Goal: Task Accomplishment & Management: Manage account settings

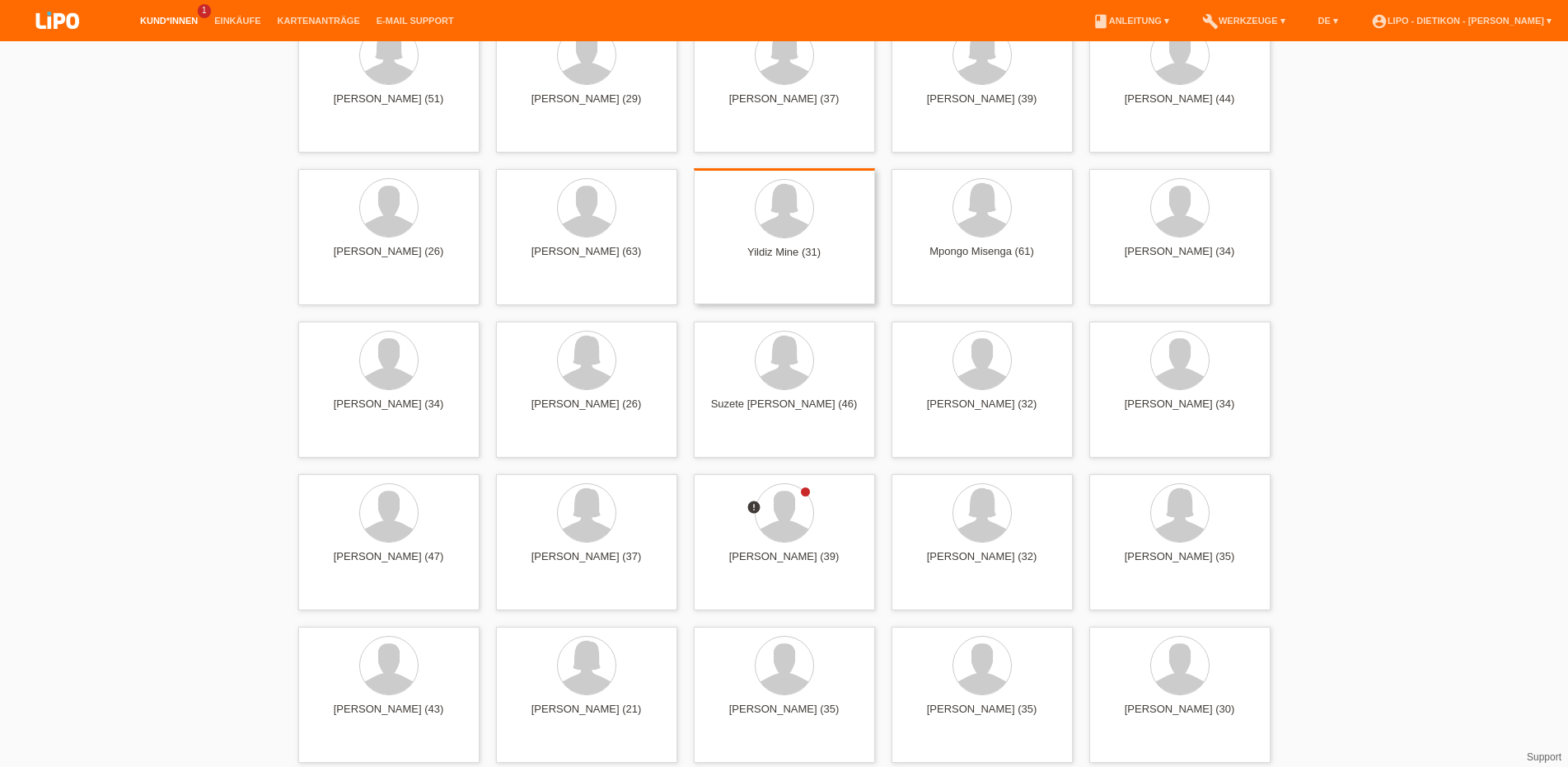
scroll to position [4037, 0]
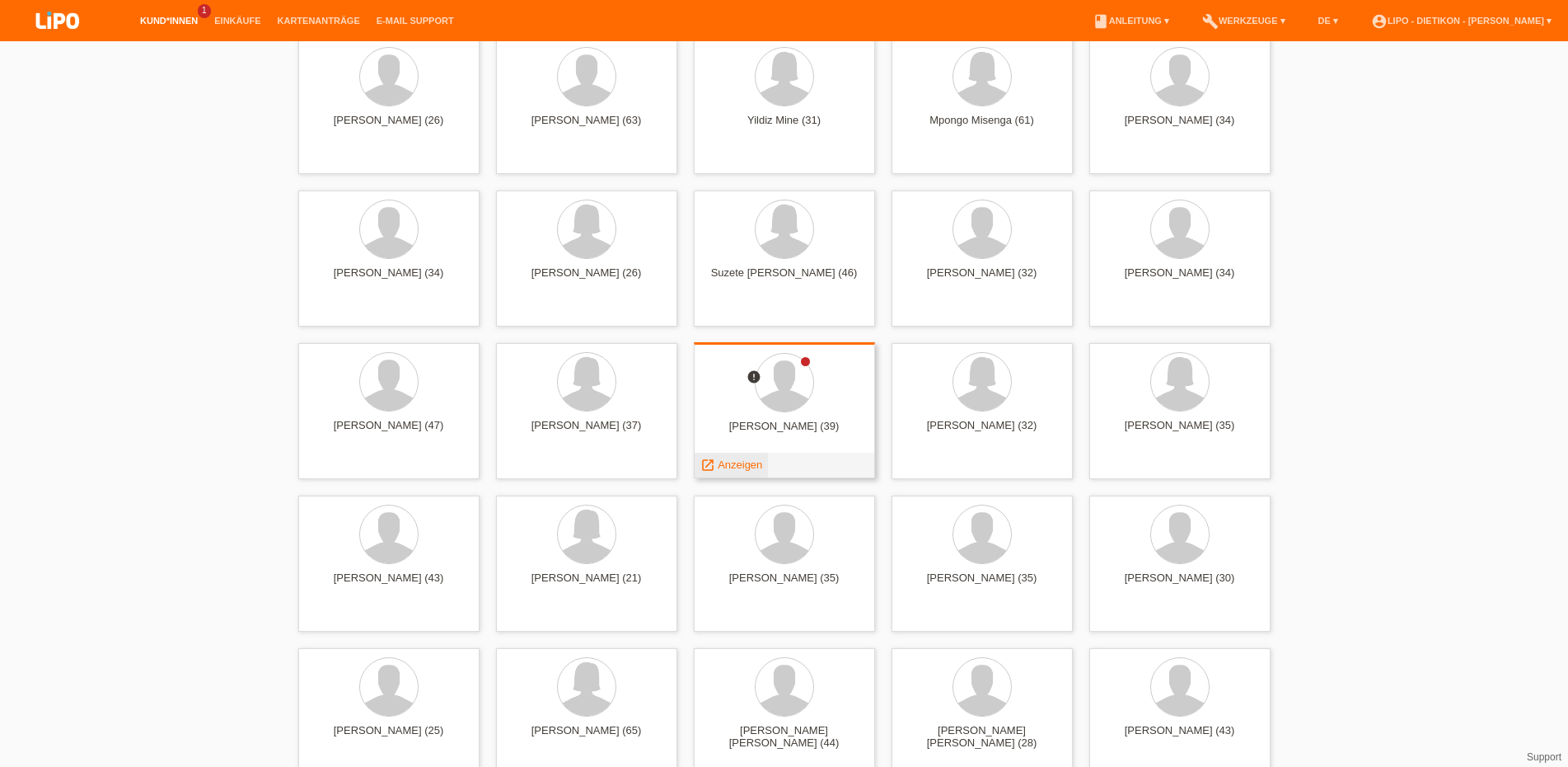
click at [726, 462] on span "Anzeigen" at bounding box center [740, 465] width 45 height 13
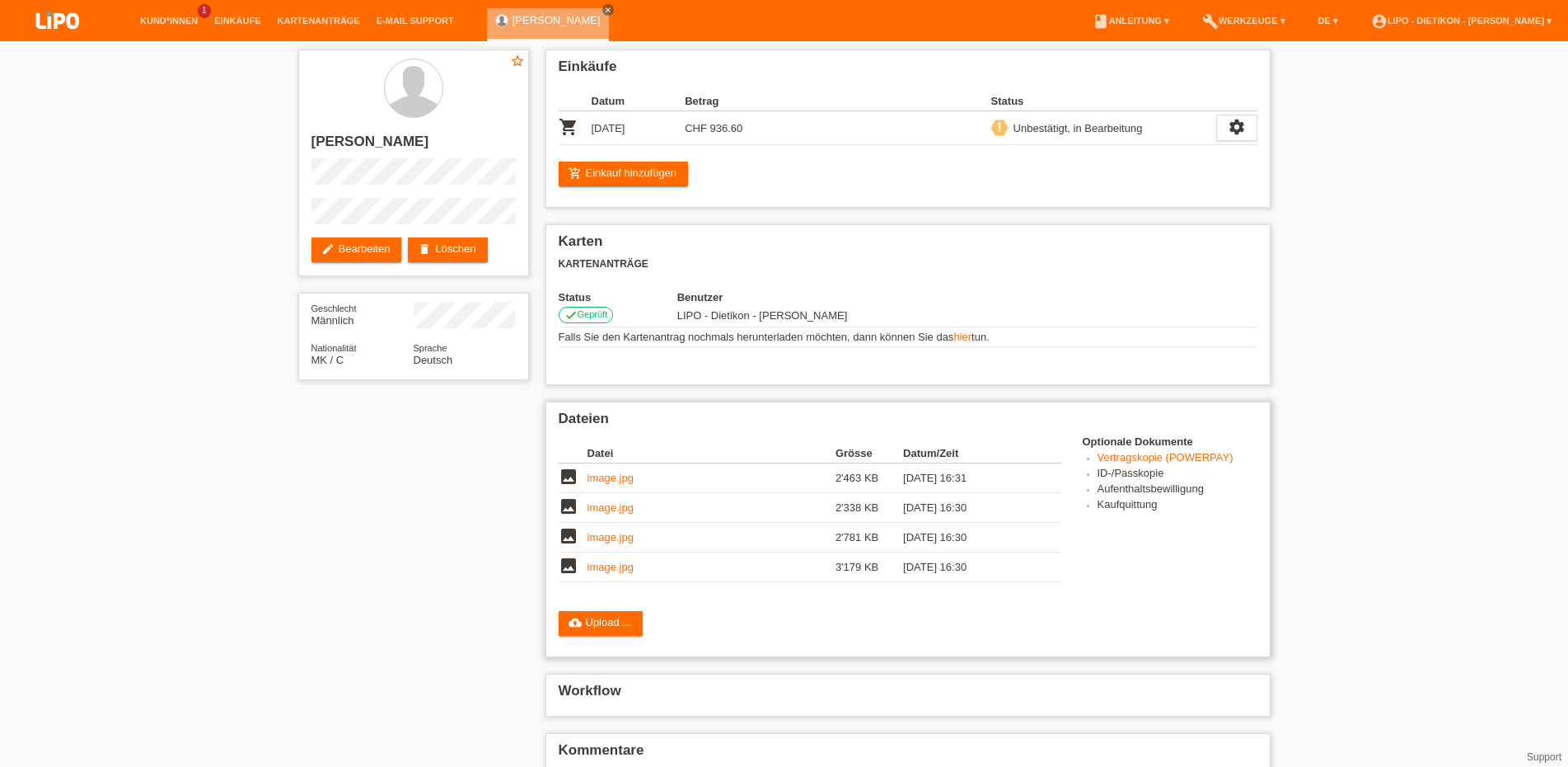
click at [613, 481] on link "image.jpg" at bounding box center [610, 478] width 46 height 13
click at [969, 337] on link "hier" at bounding box center [962, 337] width 18 height 13
click at [1000, 128] on icon "priority_high" at bounding box center [999, 126] width 12 height 12
click at [1222, 127] on div "settings" at bounding box center [1237, 127] width 41 height 27
click at [1547, 325] on div "star_border Bujamin Murtezani edit Bearbeiten delete Löschen Geschlecht Männlic…" at bounding box center [784, 441] width 1568 height 801
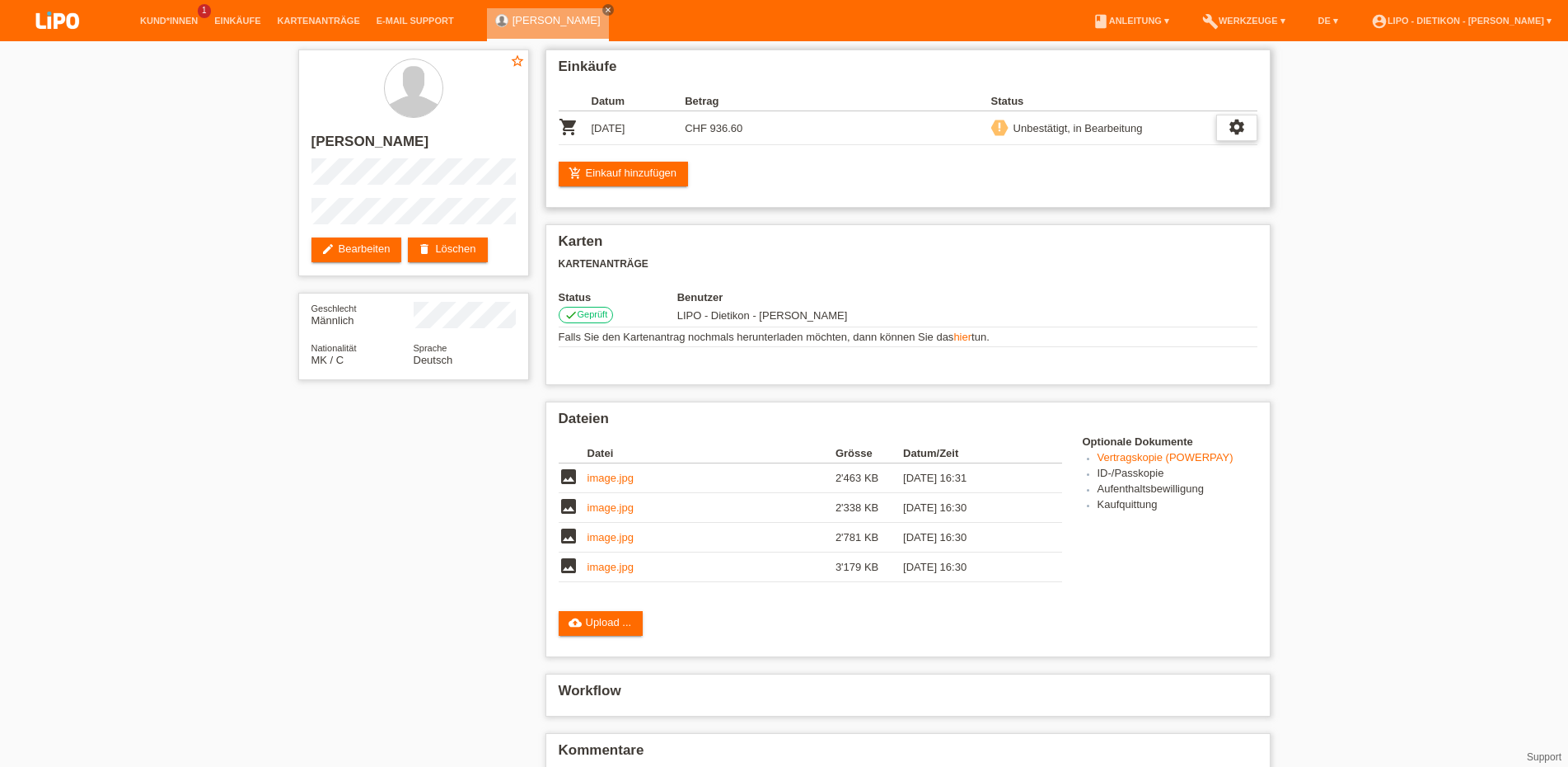
click at [1225, 122] on div "settings" at bounding box center [1237, 127] width 41 height 27
drag, startPoint x: 1423, startPoint y: 327, endPoint x: 1411, endPoint y: 335, distance: 14.4
click at [1425, 329] on div "star_border Bujamin Murtezani edit Bearbeiten delete Löschen Geschlecht Männlic…" at bounding box center [784, 441] width 1568 height 801
click at [629, 513] on link "image.jpg" at bounding box center [610, 508] width 46 height 13
click at [619, 544] on link "image.jpg" at bounding box center [610, 537] width 46 height 13
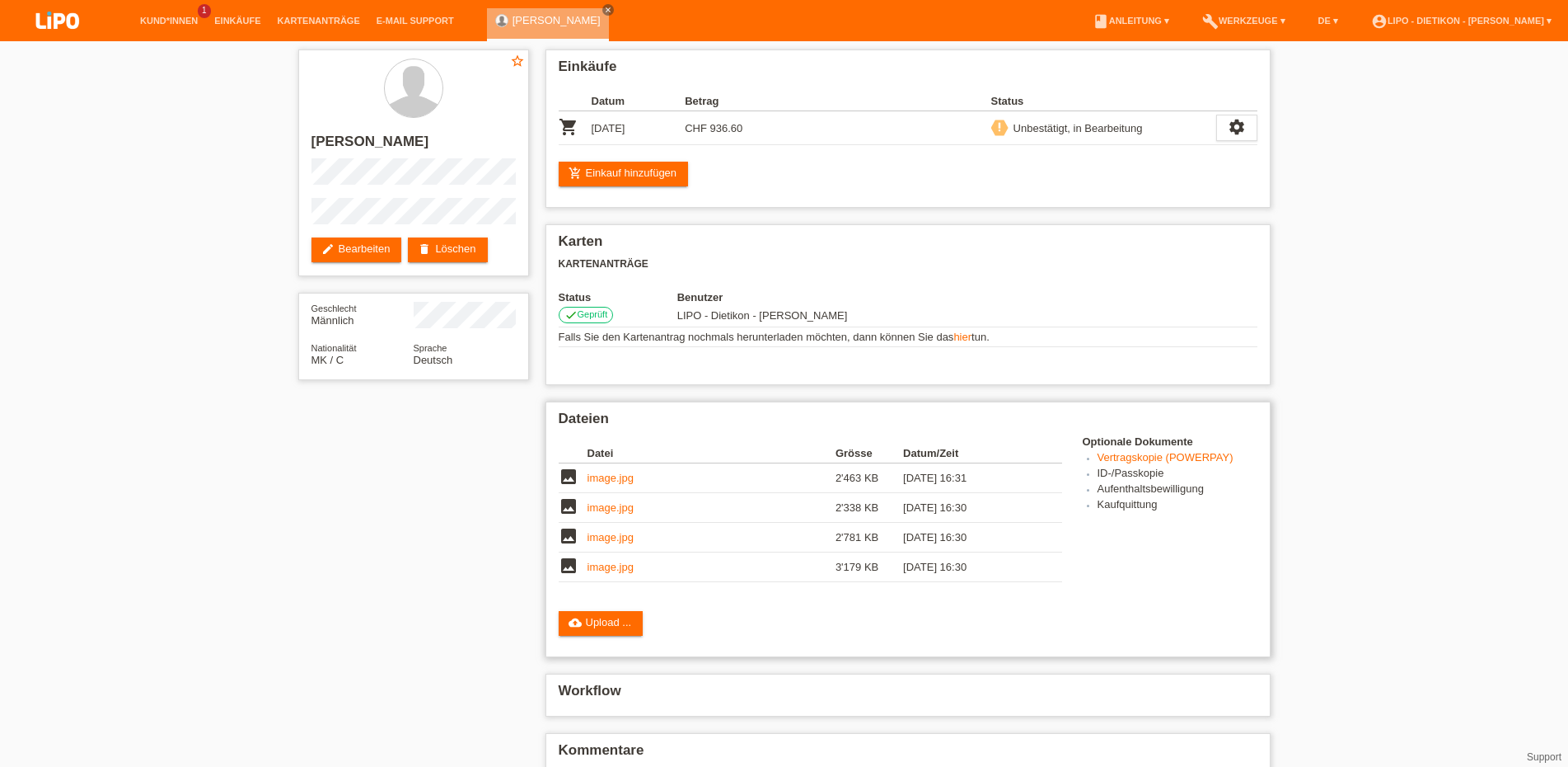
click at [595, 582] on td "image.jpg" at bounding box center [711, 567] width 248 height 29
click at [600, 573] on link "image.jpg" at bounding box center [610, 567] width 46 height 13
click at [943, 340] on td "Falls Sie den Kartenantrag nochmals herunterladen möchten, dann können Sie das …" at bounding box center [908, 338] width 699 height 20
click at [960, 340] on link "hier" at bounding box center [962, 337] width 18 height 13
click at [1134, 280] on div "Karten Kartenanträge Status Benutzer check Geprüft LIPO - Dietikon - Sebastijan…" at bounding box center [908, 305] width 725 height 161
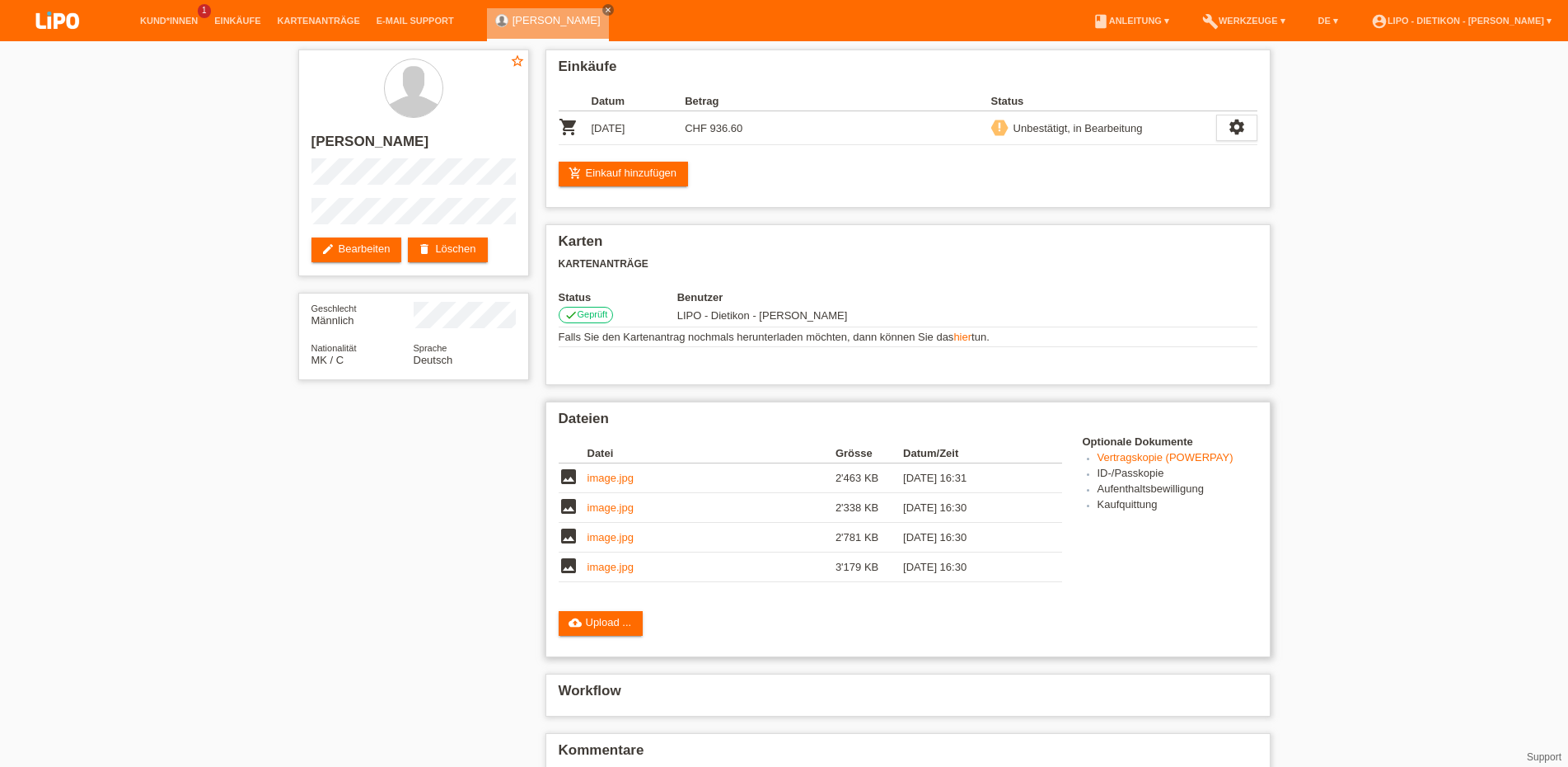
click at [614, 484] on link "image.jpg" at bounding box center [610, 478] width 46 height 13
click at [600, 513] on link "image.jpg" at bounding box center [610, 508] width 46 height 13
click at [1228, 120] on icon "settings" at bounding box center [1237, 127] width 18 height 18
click at [1112, 204] on span "Vertrag herunterladen" at bounding box center [1124, 205] width 109 height 20
click at [607, 484] on link "image.jpg" at bounding box center [610, 478] width 46 height 13
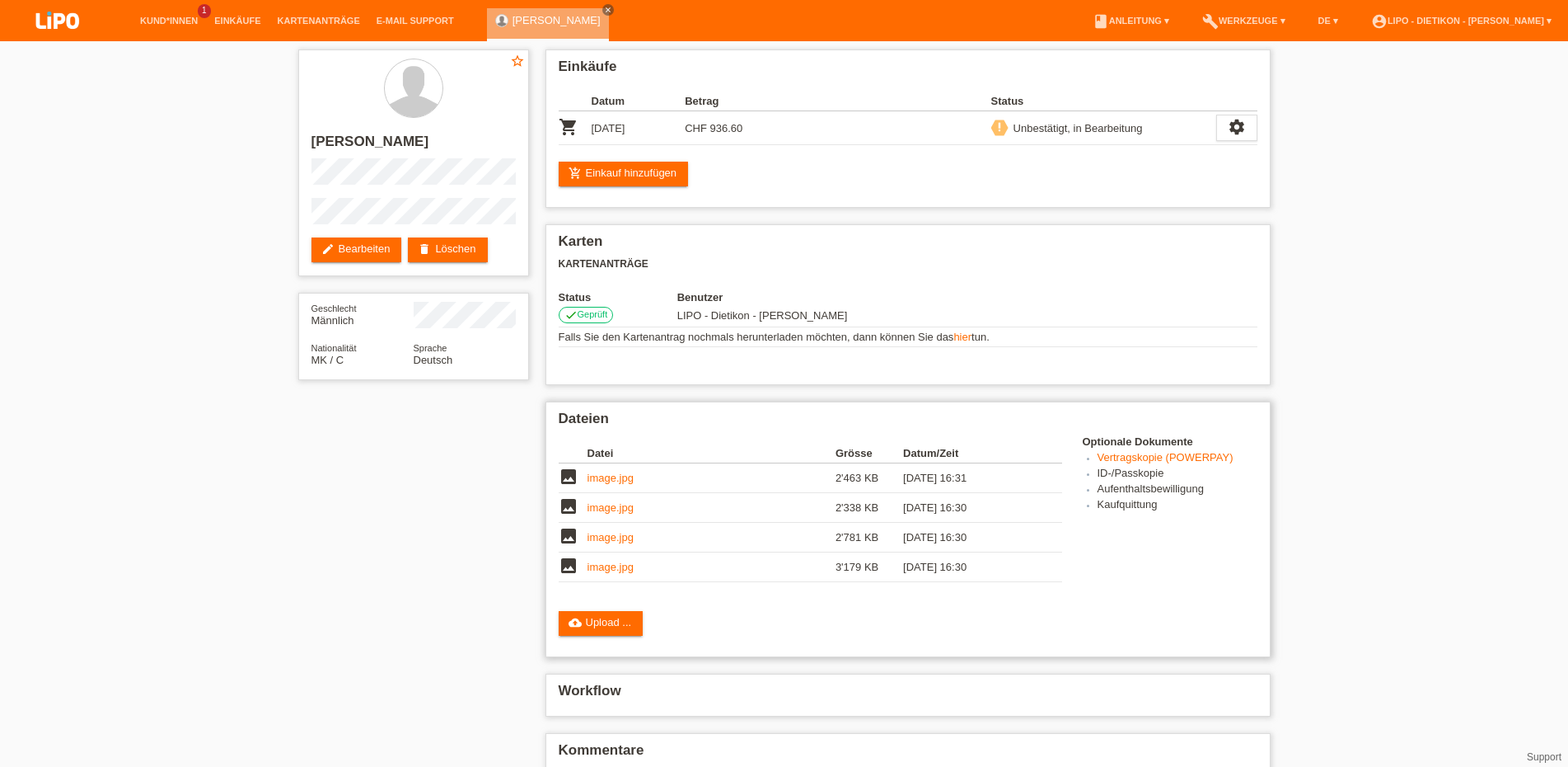
click at [615, 512] on link "image.jpg" at bounding box center [610, 508] width 46 height 13
drag, startPoint x: 1245, startPoint y: 125, endPoint x: 1237, endPoint y: 129, distance: 8.9
click at [1242, 125] on div "settings" at bounding box center [1237, 127] width 41 height 27
click at [1099, 202] on span "Vertrag herunterladen" at bounding box center [1124, 205] width 109 height 20
click at [1230, 123] on icon "settings" at bounding box center [1237, 127] width 18 height 18
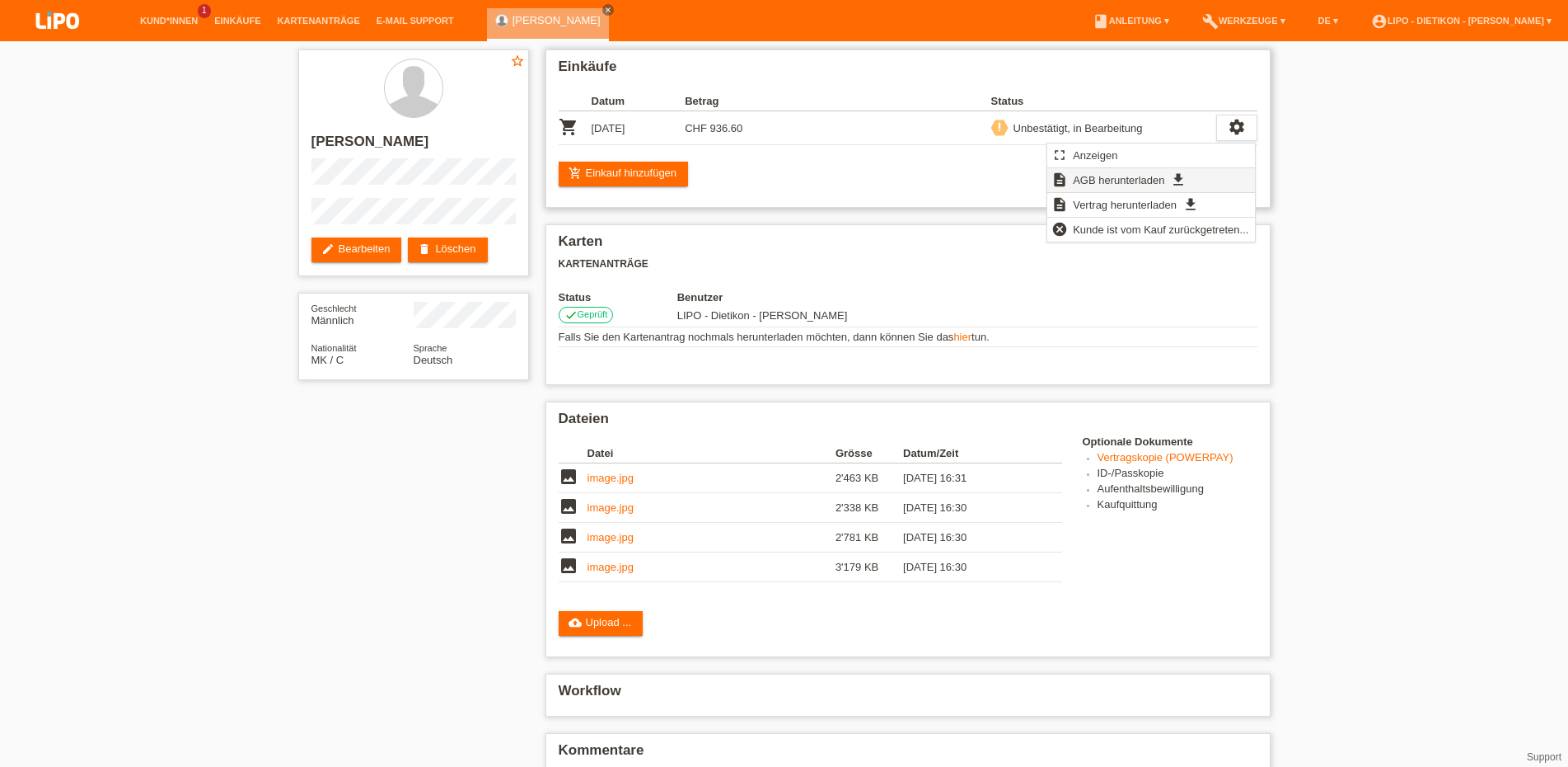
click at [1107, 180] on span "AGB herunterladen" at bounding box center [1118, 180] width 96 height 20
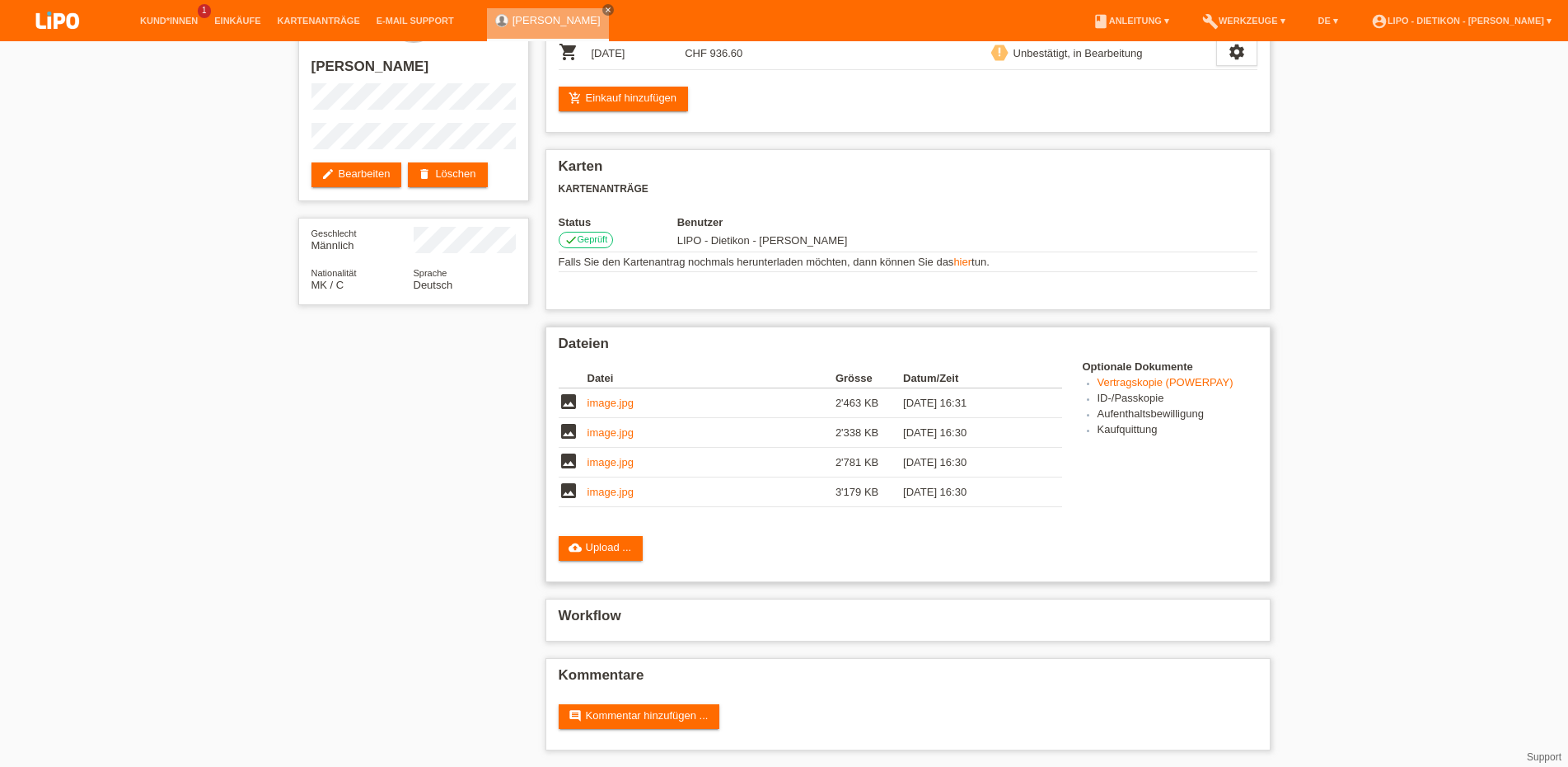
scroll to position [87, 0]
click at [644, 727] on link "comment Kommentar hinzufügen ..." at bounding box center [639, 716] width 162 height 25
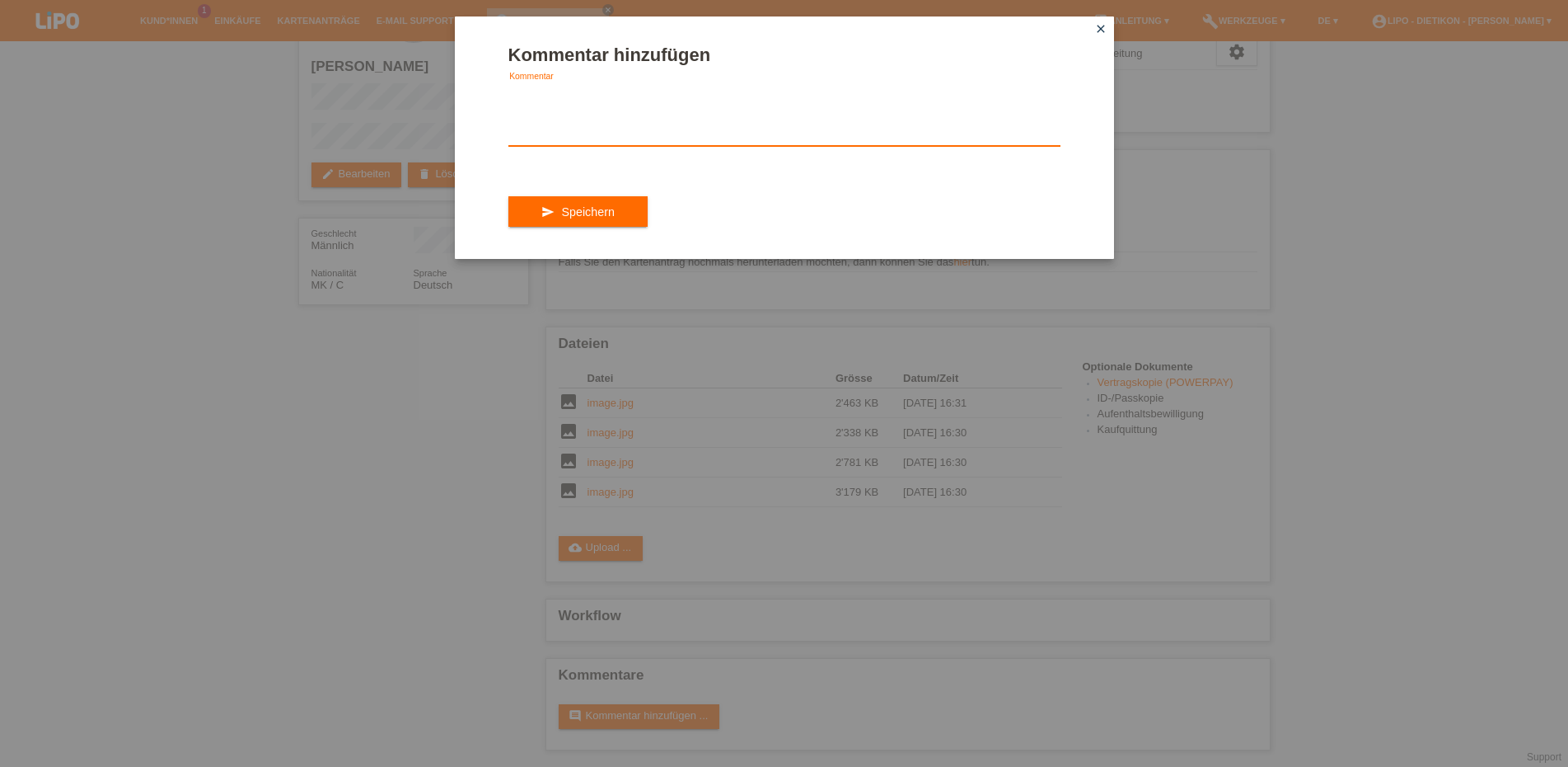
click at [563, 140] on textarea at bounding box center [785, 113] width 553 height 63
type textarea "hallo was benötigen sie?"
click at [618, 228] on button "send Speichern" at bounding box center [578, 211] width 139 height 31
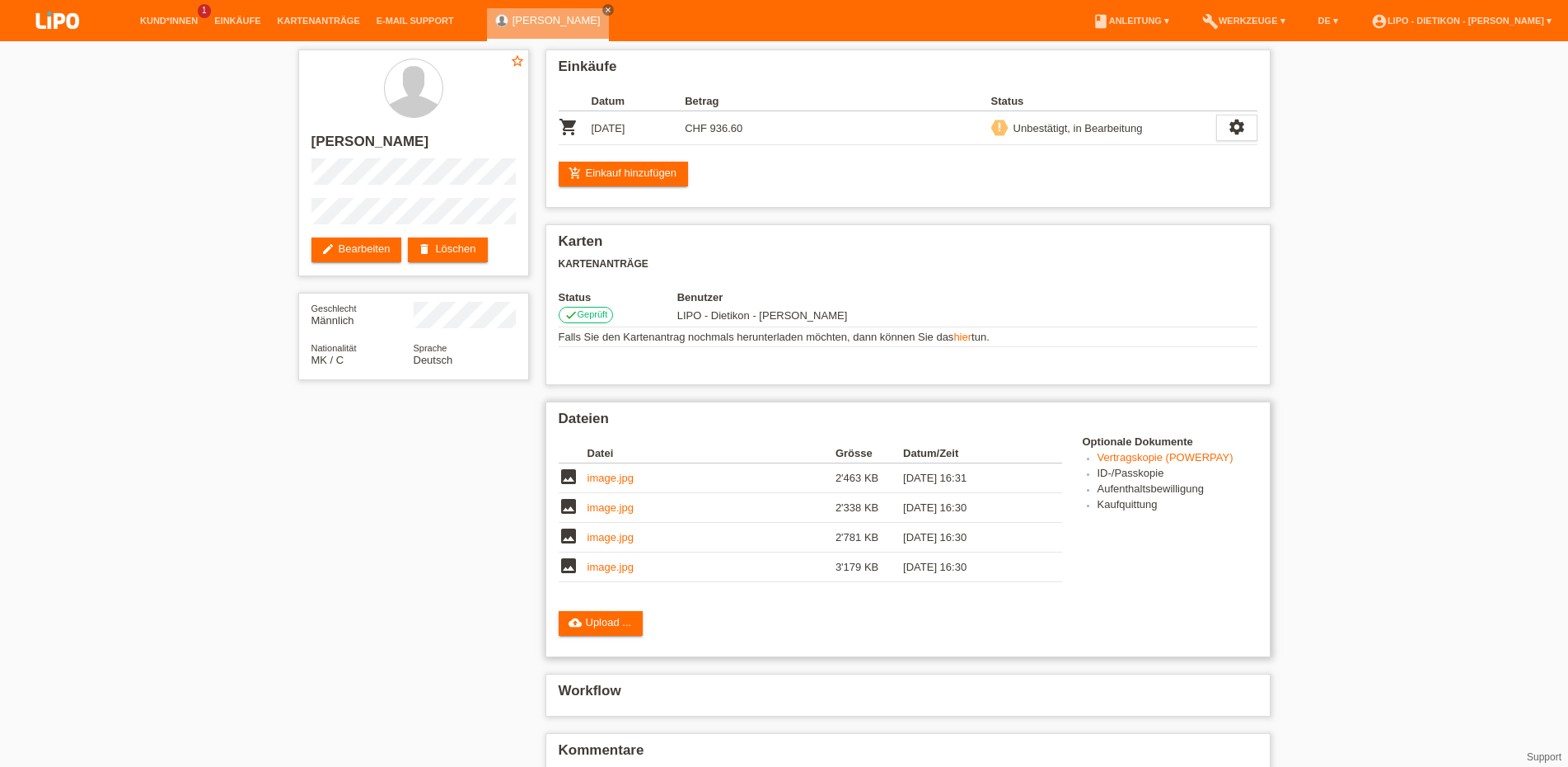
click at [618, 544] on link "image.jpg" at bounding box center [610, 537] width 46 height 13
click at [619, 582] on td "image.jpg" at bounding box center [711, 567] width 248 height 29
click at [618, 573] on link "image.jpg" at bounding box center [610, 567] width 46 height 13
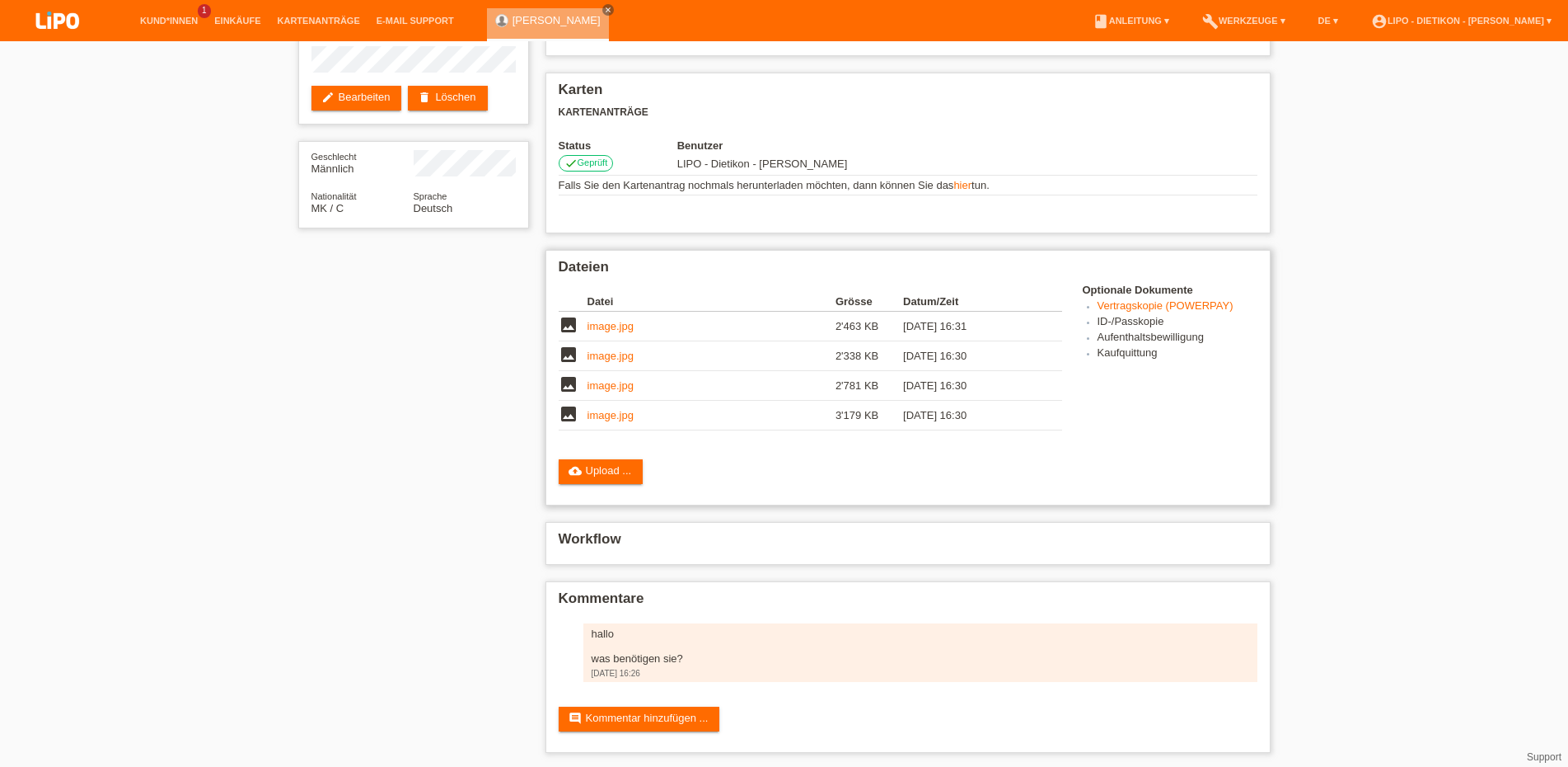
scroll to position [168, 0]
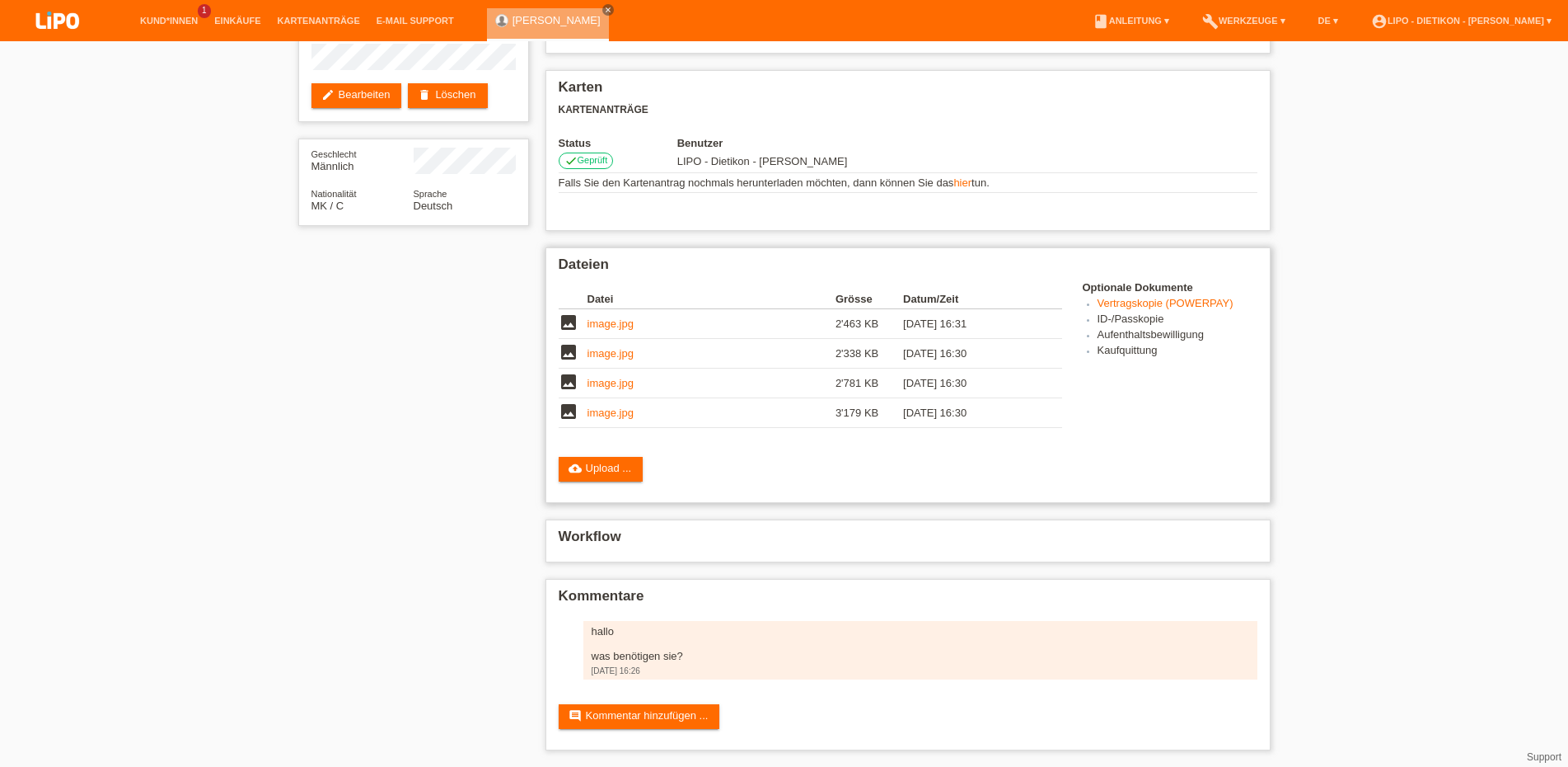
click at [619, 318] on link "image.jpg" at bounding box center [610, 324] width 46 height 13
click at [609, 347] on link "image.jpg" at bounding box center [610, 353] width 46 height 13
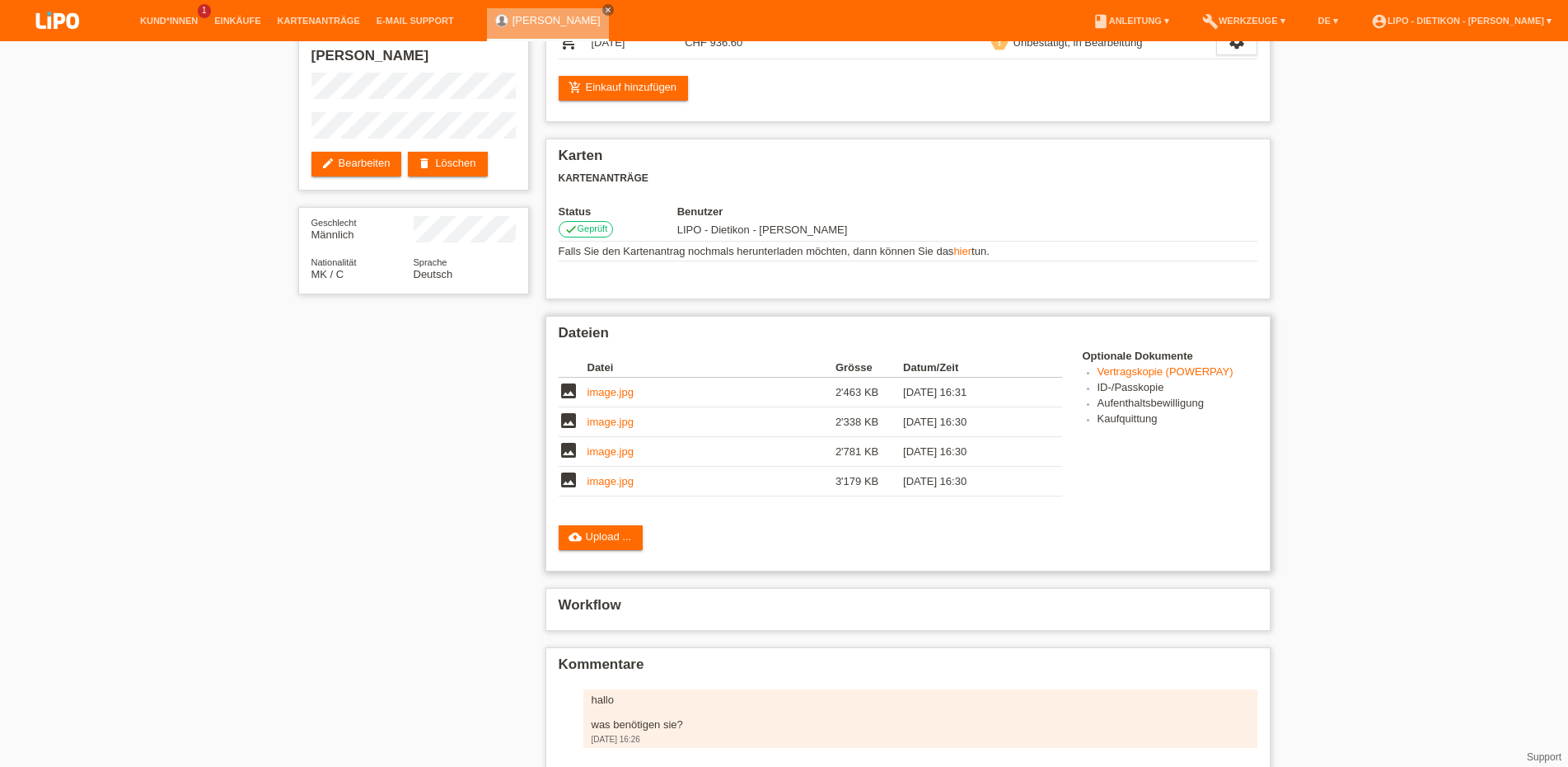
scroll to position [0, 0]
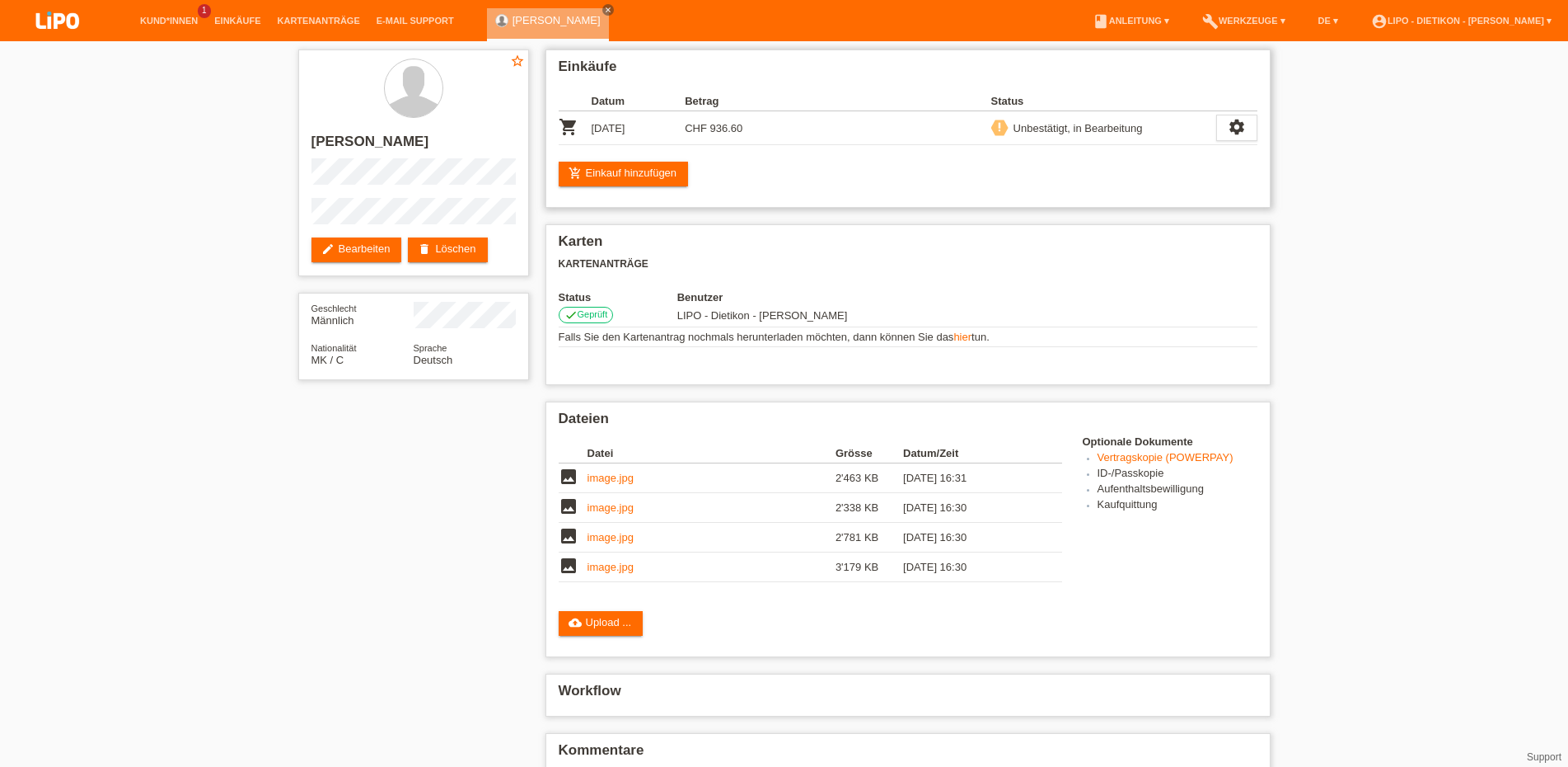
click at [1064, 124] on div "Unbestätigt, in Bearbeitung" at bounding box center [1076, 128] width 134 height 17
click at [1242, 125] on icon "settings" at bounding box center [1237, 127] width 18 height 18
drag, startPoint x: 1176, startPoint y: 337, endPoint x: 1046, endPoint y: 370, distance: 134.1
click at [1176, 338] on td "Falls Sie den Kartenantrag nochmals herunterladen möchten, dann können Sie das …" at bounding box center [908, 338] width 699 height 20
click at [960, 338] on link "hier" at bounding box center [962, 337] width 18 height 13
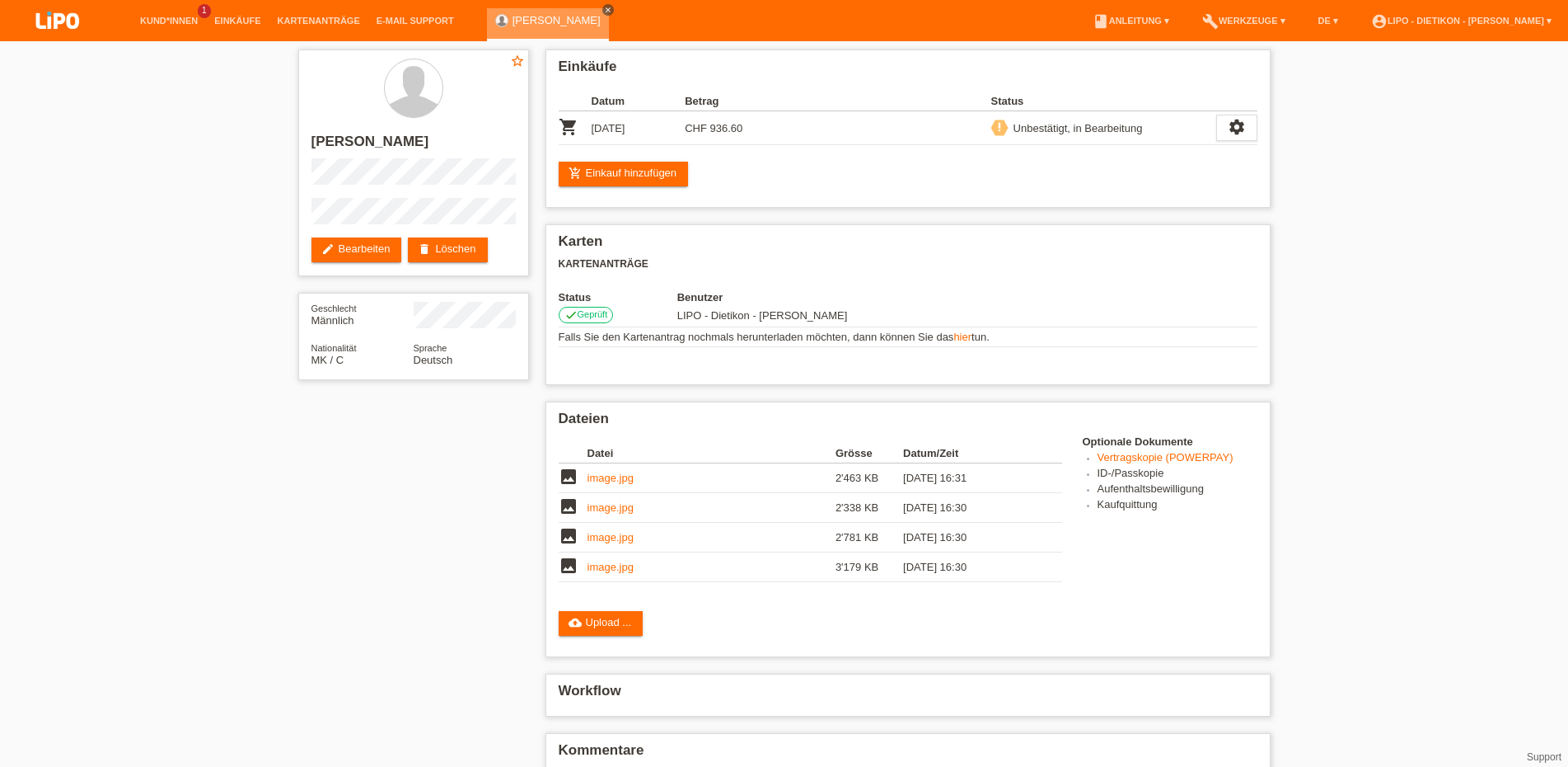
click at [604, 11] on icon "close" at bounding box center [607, 9] width 8 height 8
click at [162, 16] on link "Kund*innen" at bounding box center [168, 20] width 74 height 10
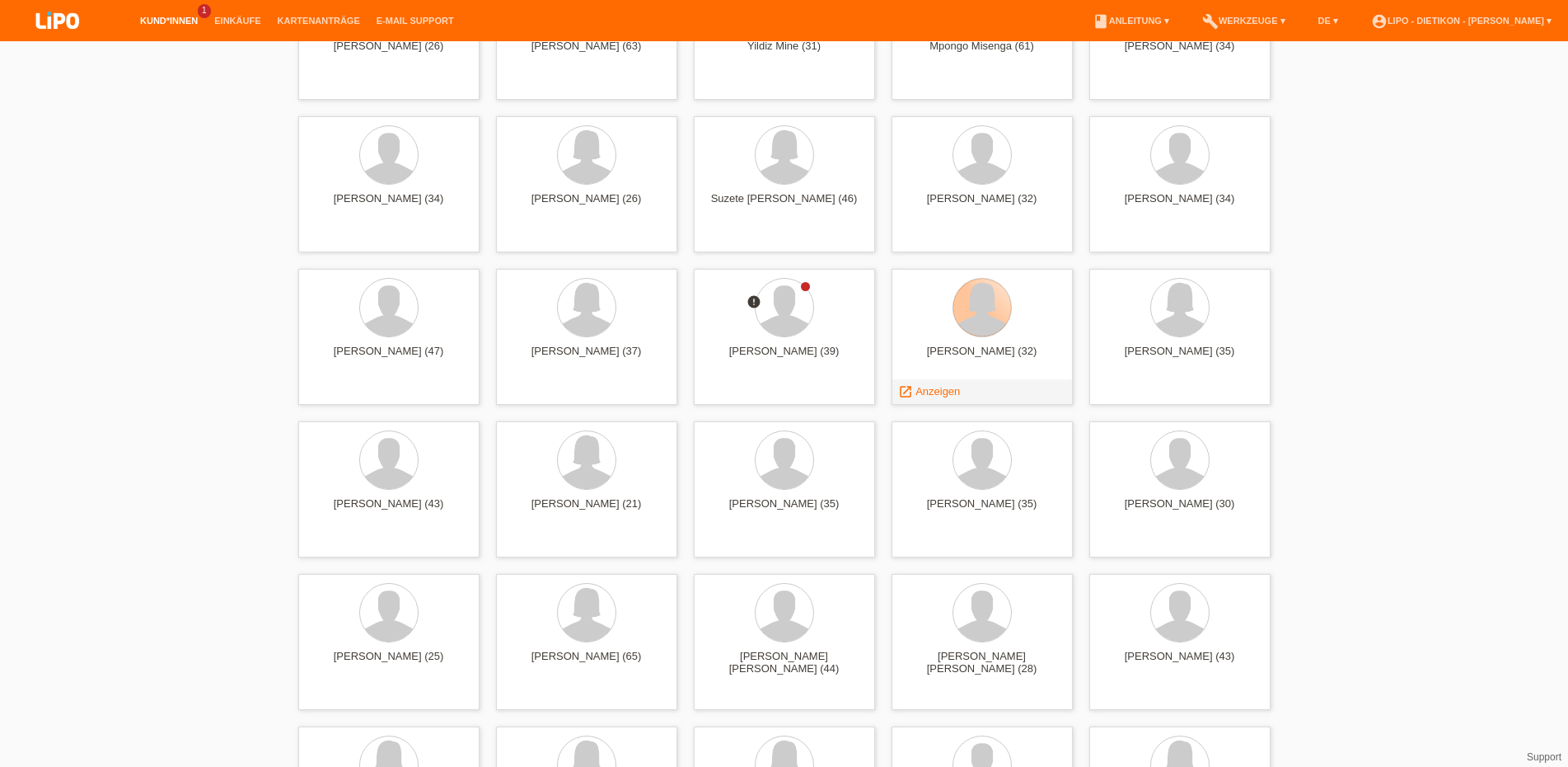
scroll to position [4121, 0]
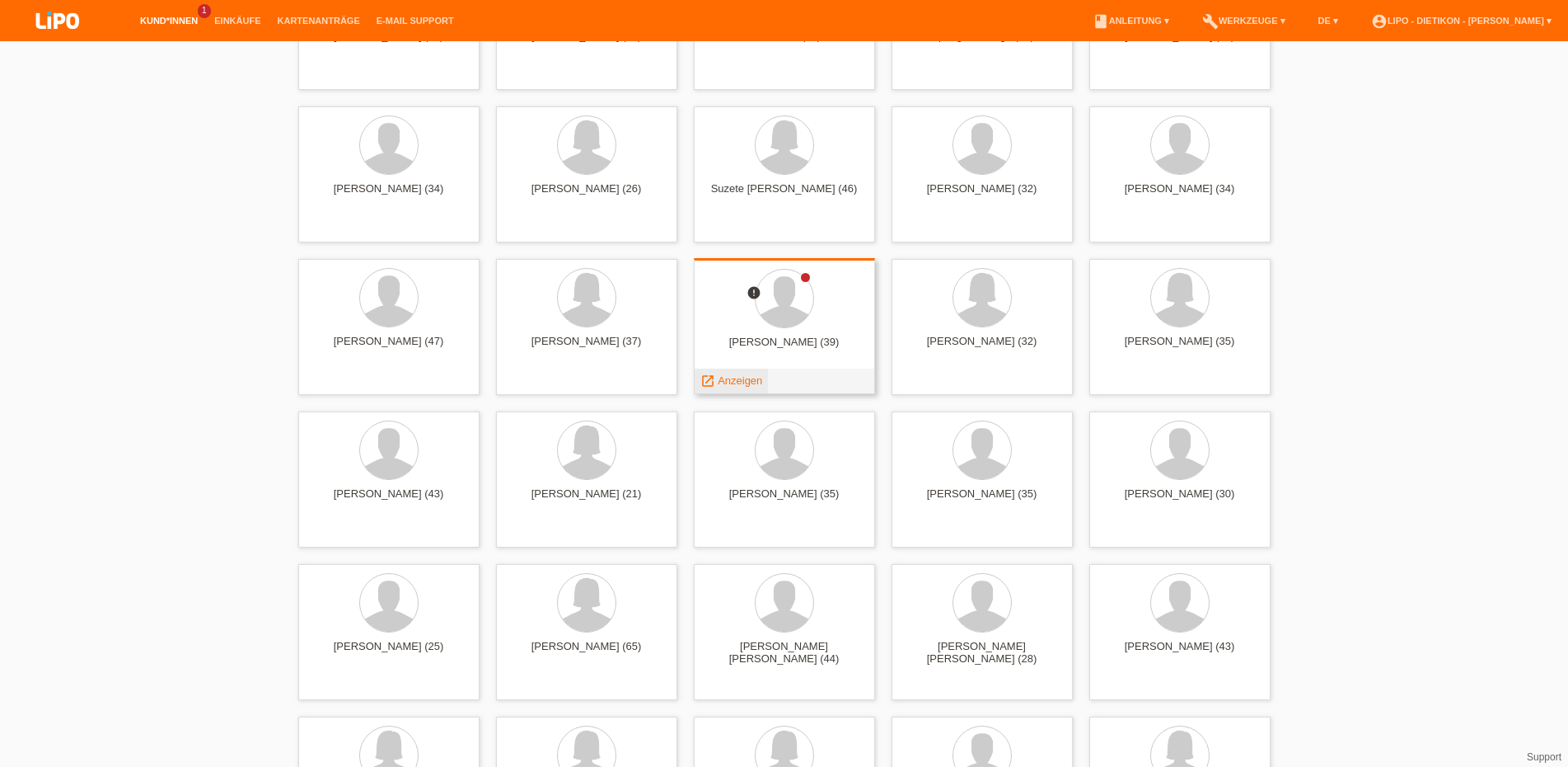
click at [733, 369] on div "launch Anzeigen" at bounding box center [731, 381] width 74 height 25
click at [736, 374] on span "Anzeigen" at bounding box center [740, 381] width 45 height 13
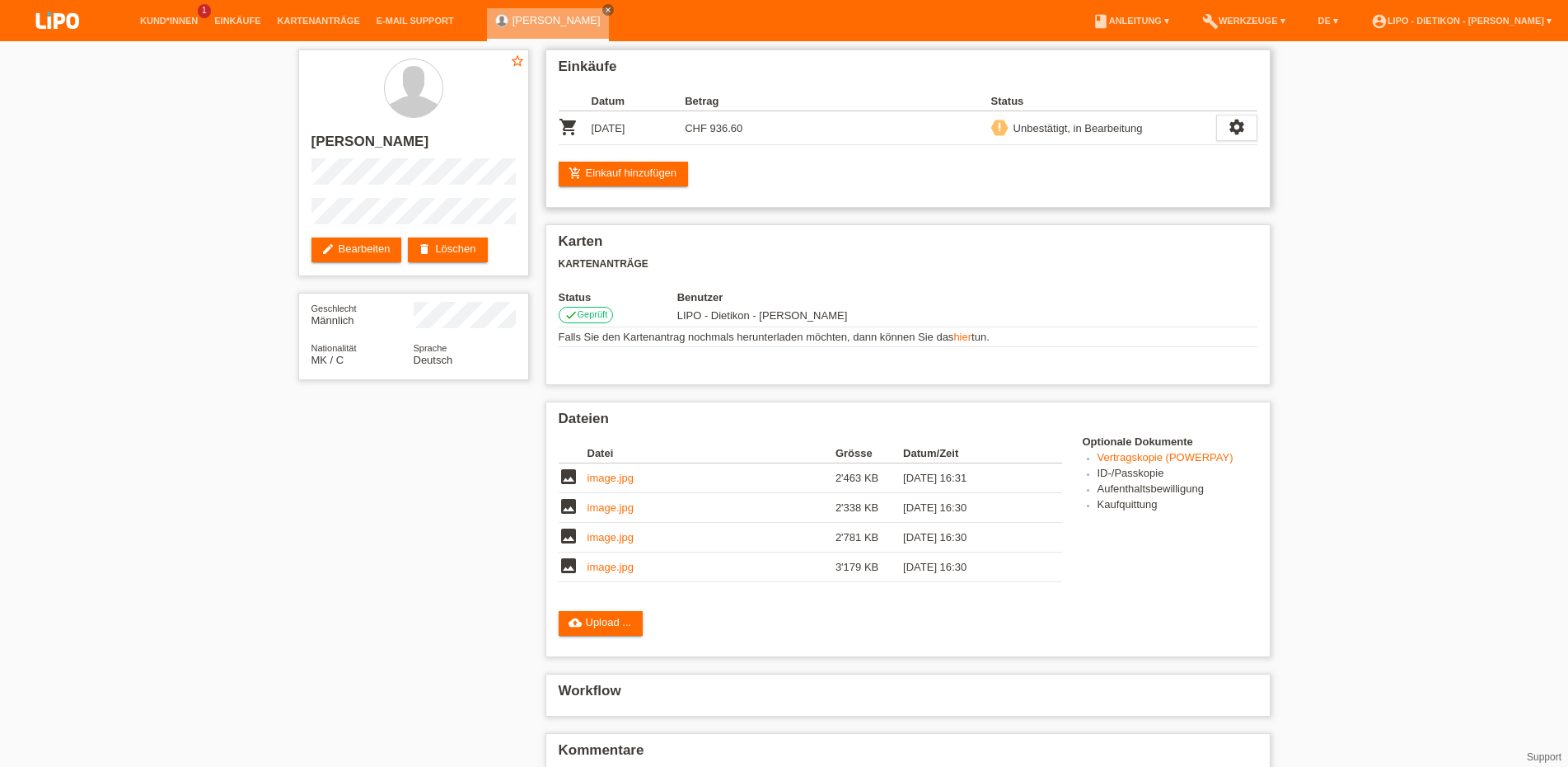
click at [1002, 129] on icon "priority_high" at bounding box center [999, 126] width 12 height 12
click at [1246, 123] on div "settings" at bounding box center [1237, 127] width 41 height 27
click at [1076, 153] on span "Anzeigen" at bounding box center [1095, 156] width 49 height 20
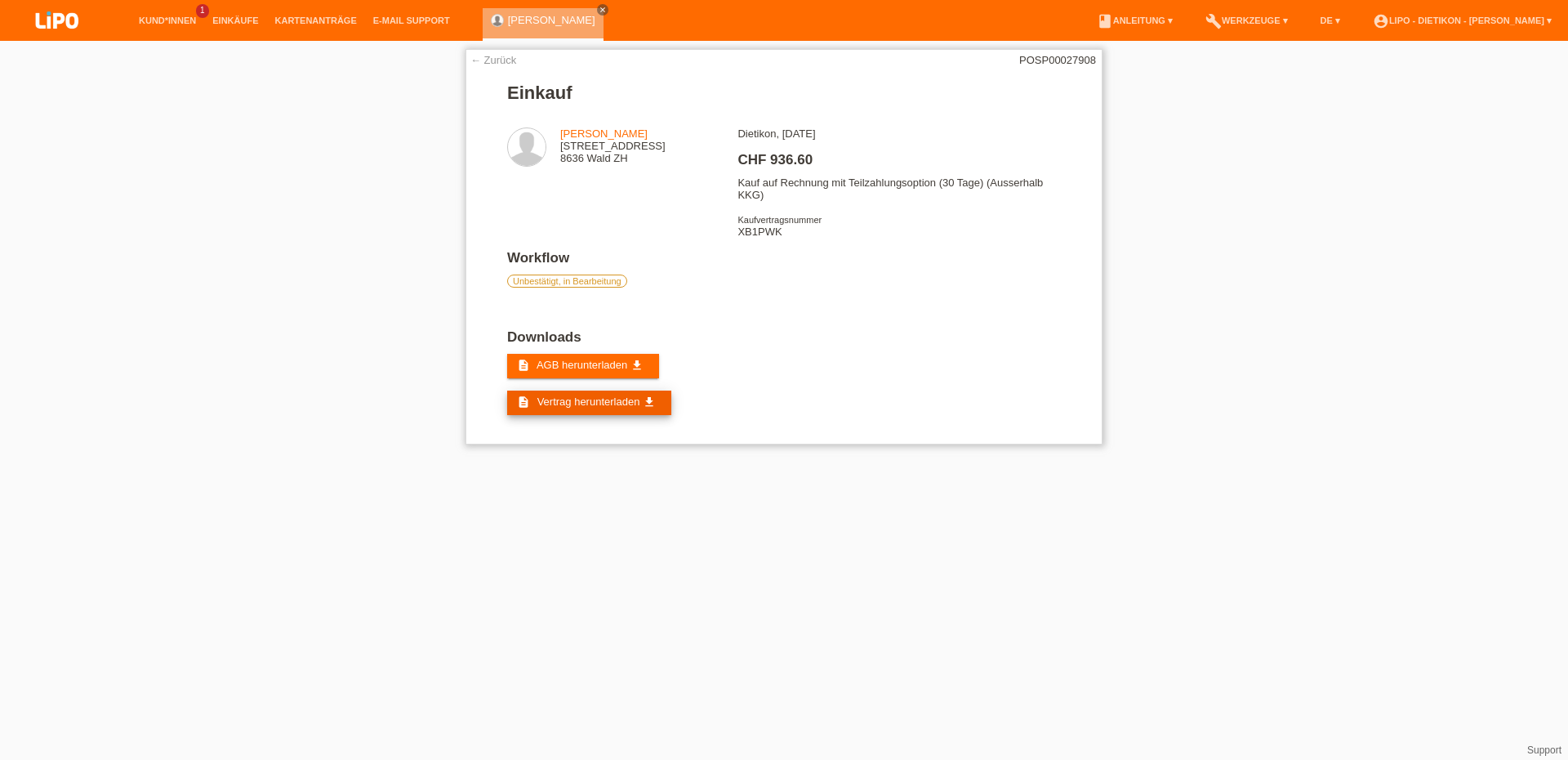
click at [605, 408] on span "Vertrag herunterladen" at bounding box center [589, 402] width 103 height 13
click at [618, 371] on span "AGB herunterladen" at bounding box center [582, 365] width 91 height 13
click at [598, 10] on icon "close" at bounding box center [602, 9] width 8 height 8
click at [174, 28] on li "Kund*innen 1" at bounding box center [167, 21] width 73 height 42
click at [174, 24] on link "Kund*innen" at bounding box center [167, 20] width 73 height 10
